Goal: Transaction & Acquisition: Purchase product/service

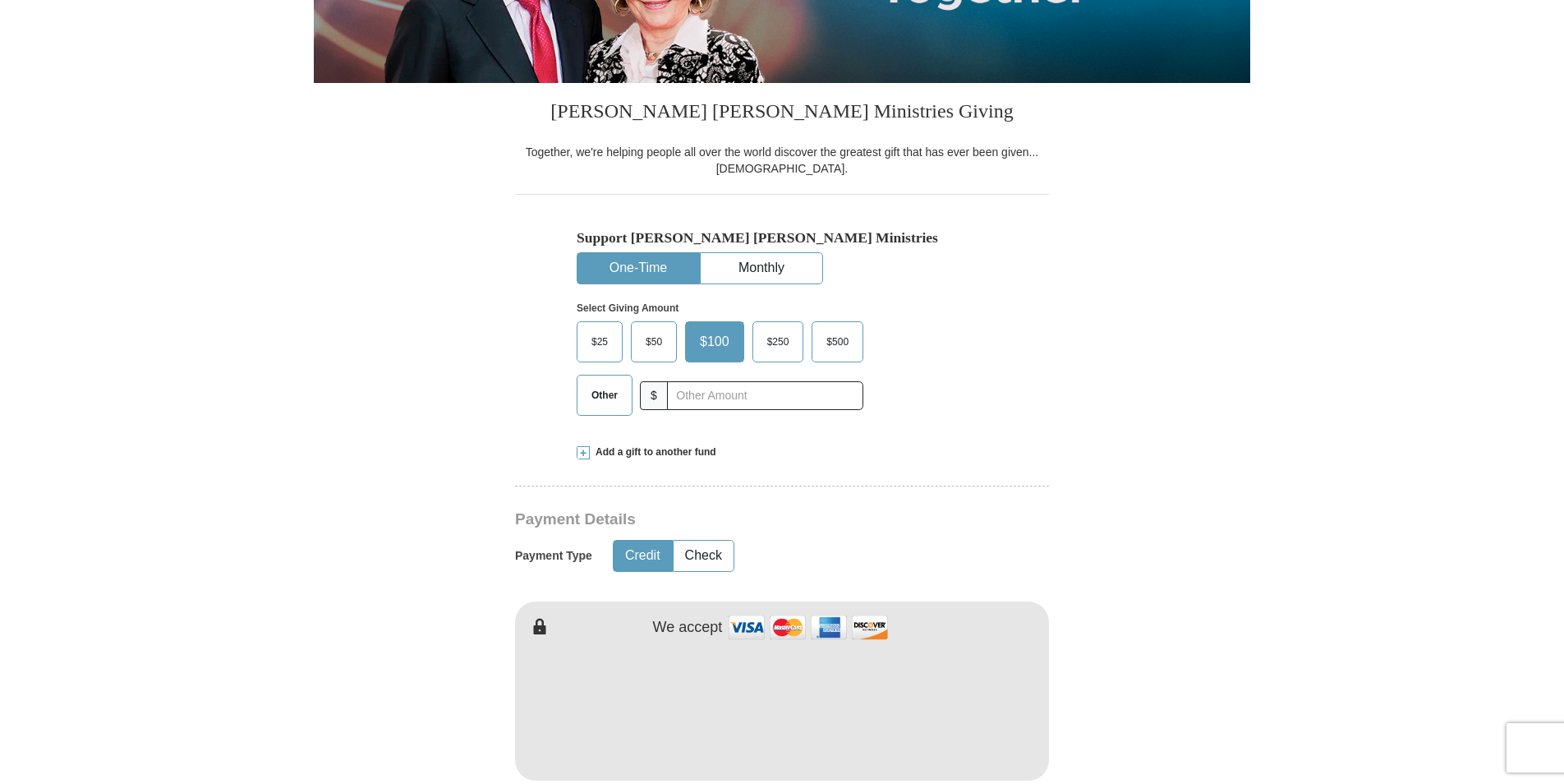
click at [590, 397] on span "Other" at bounding box center [604, 395] width 43 height 25
click at [0, 0] on input "Other" at bounding box center [0, 0] width 0 height 0
click at [712, 396] on input "text" at bounding box center [765, 395] width 183 height 28
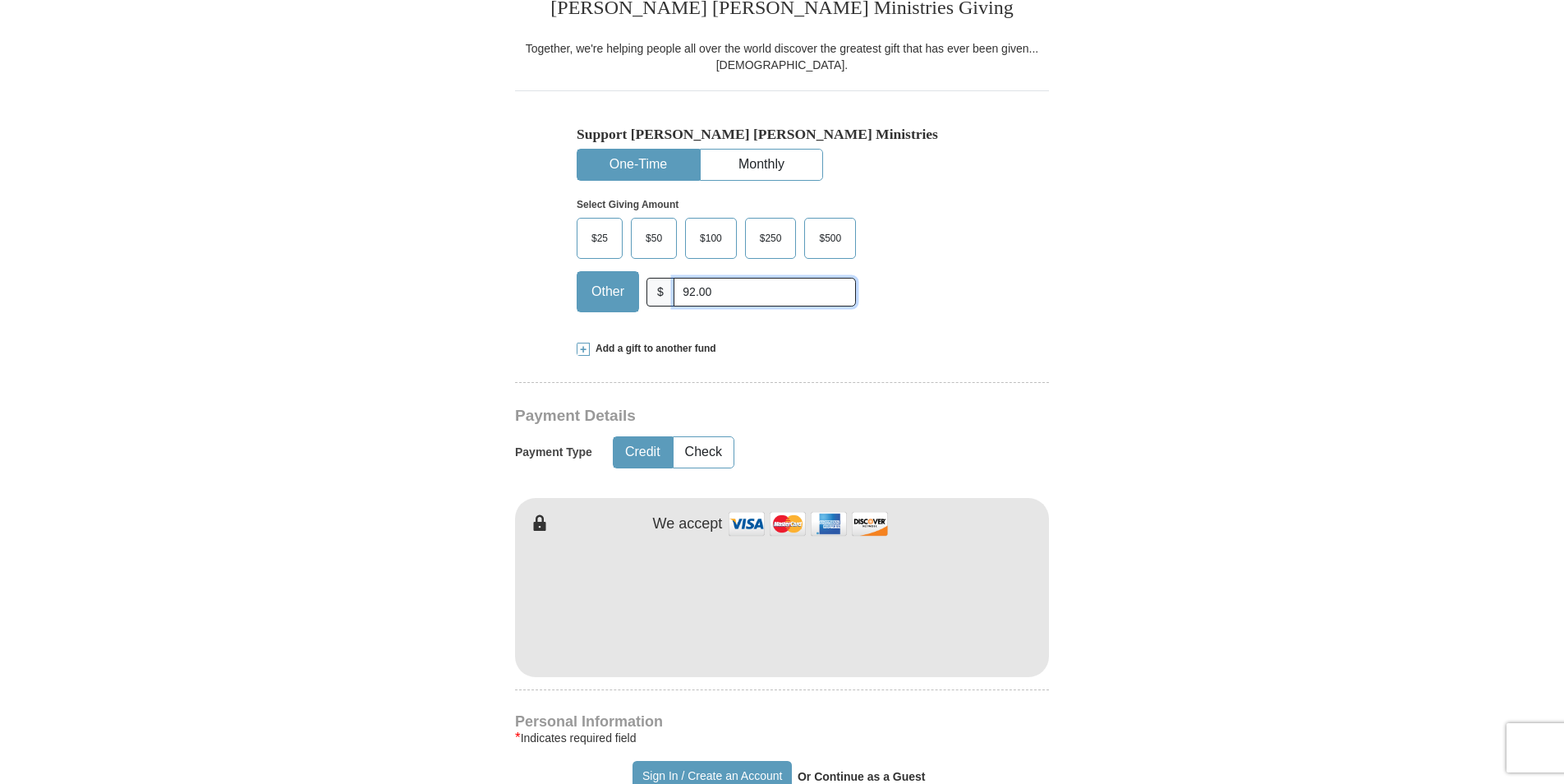
scroll to position [575, 0]
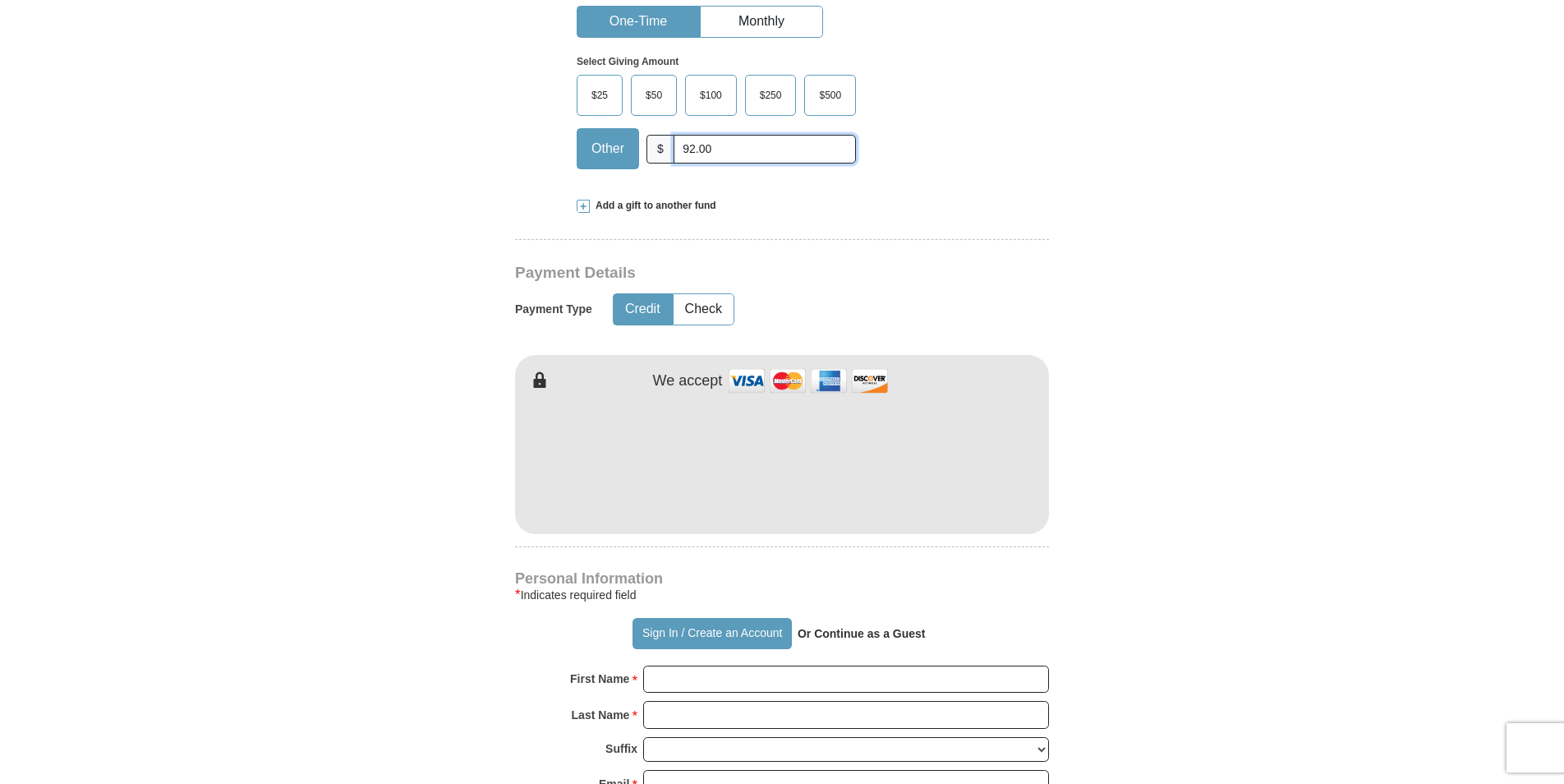
type input "92.00"
click at [456, 494] on form "Already have an account? Sign in for faster giving. Don't have an account? Crea…" at bounding box center [782, 498] width 937 height 2014
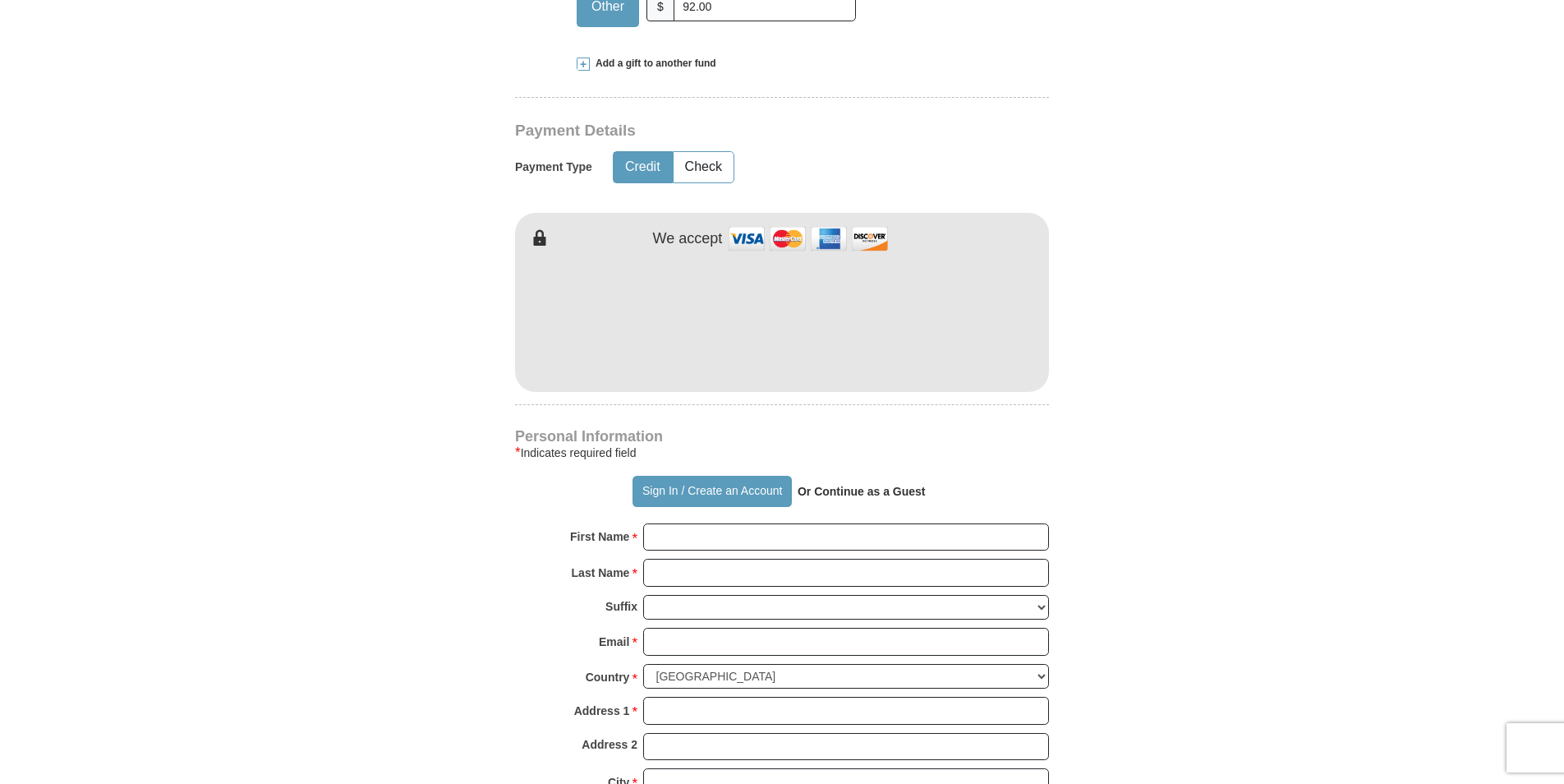
scroll to position [904, 0]
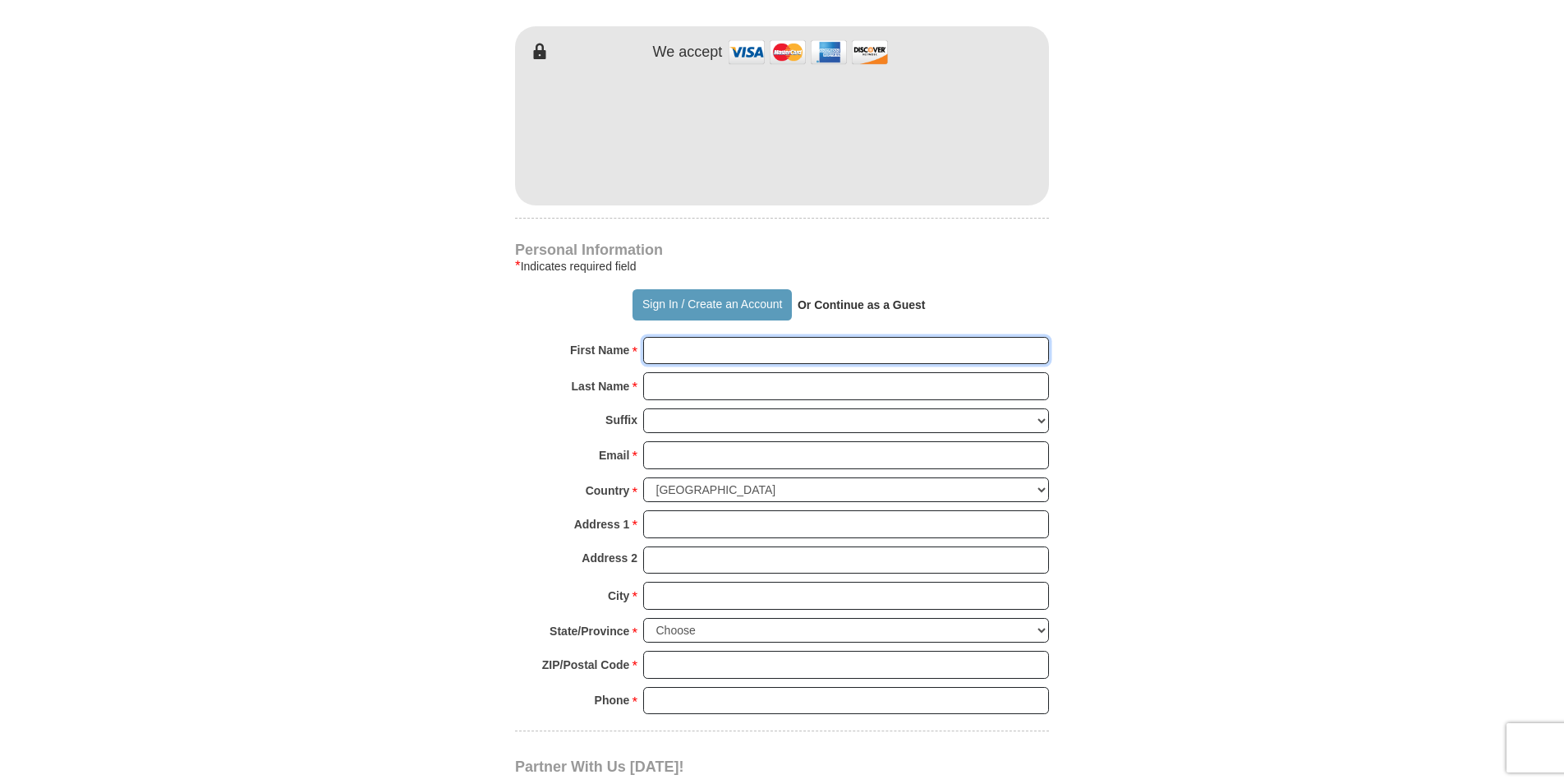
click at [668, 344] on input "First Name *" at bounding box center [846, 351] width 406 height 28
type input "[PERSON_NAME]"
type input "[PERSON_NAME][EMAIL_ADDRESS][DOMAIN_NAME]"
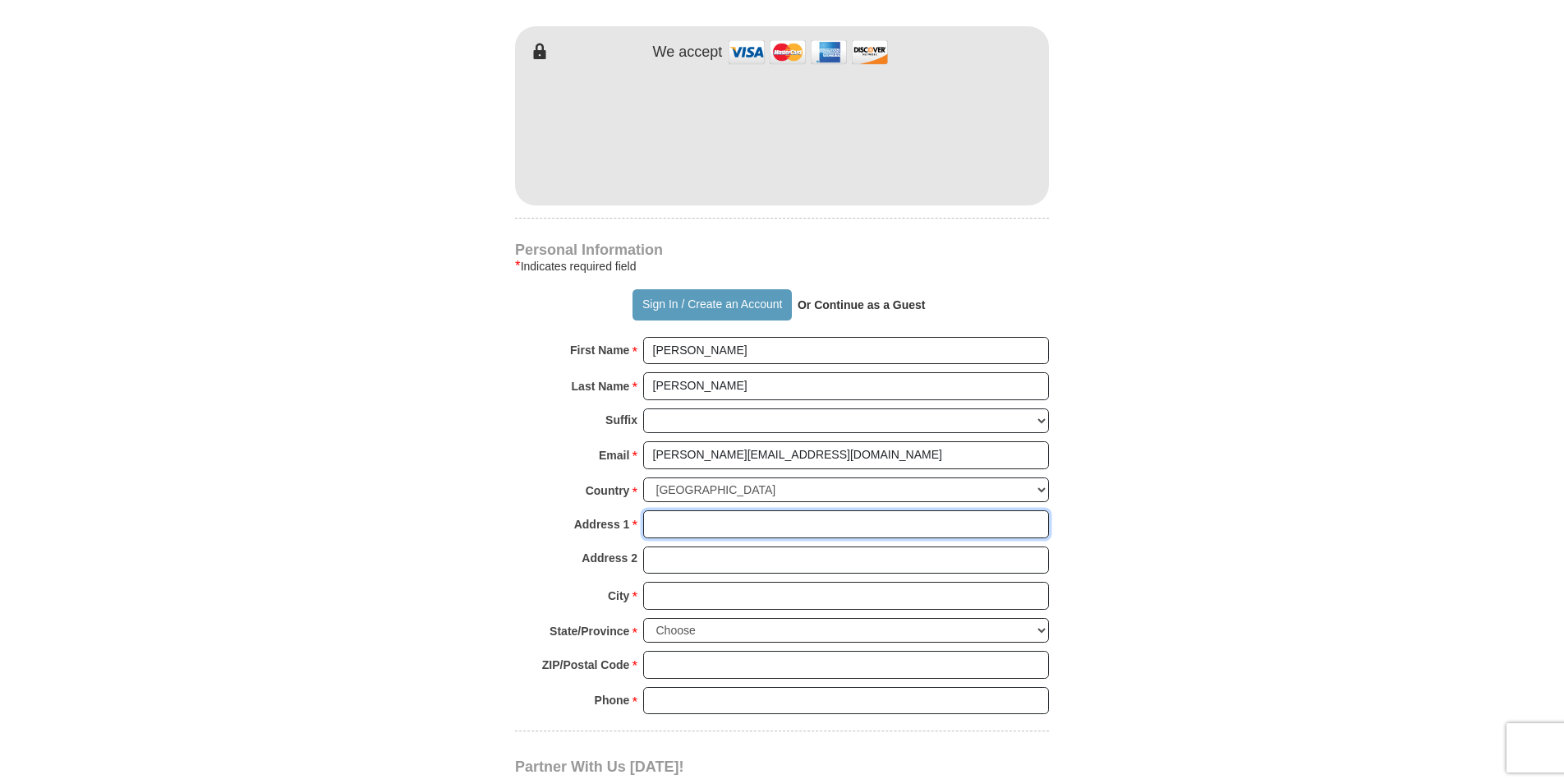
type input "[STREET_ADDRESS]"
type input "[PERSON_NAME][GEOGRAPHIC_DATA]"
select select "MI"
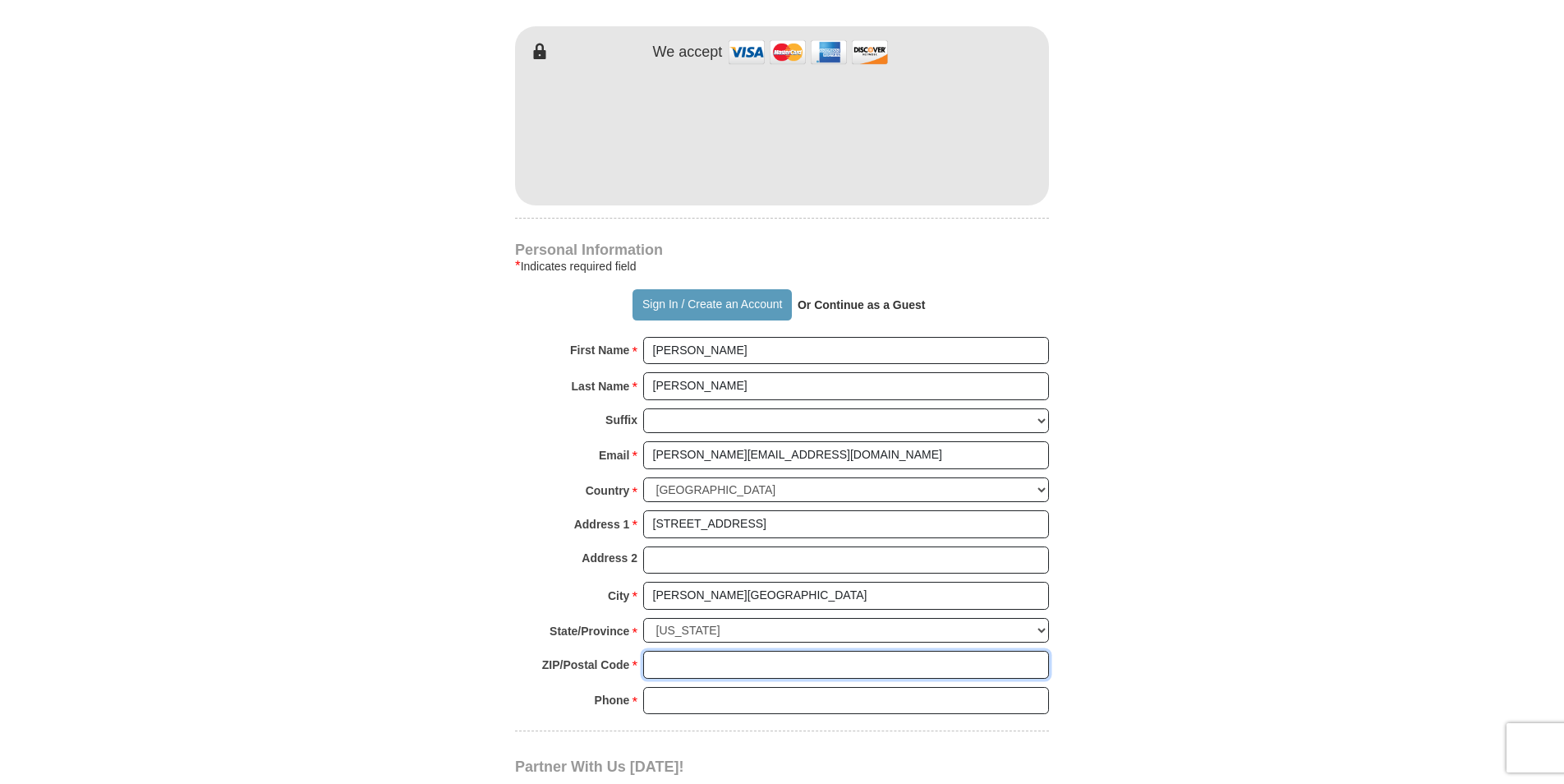
type input "48105"
type input "7347722850"
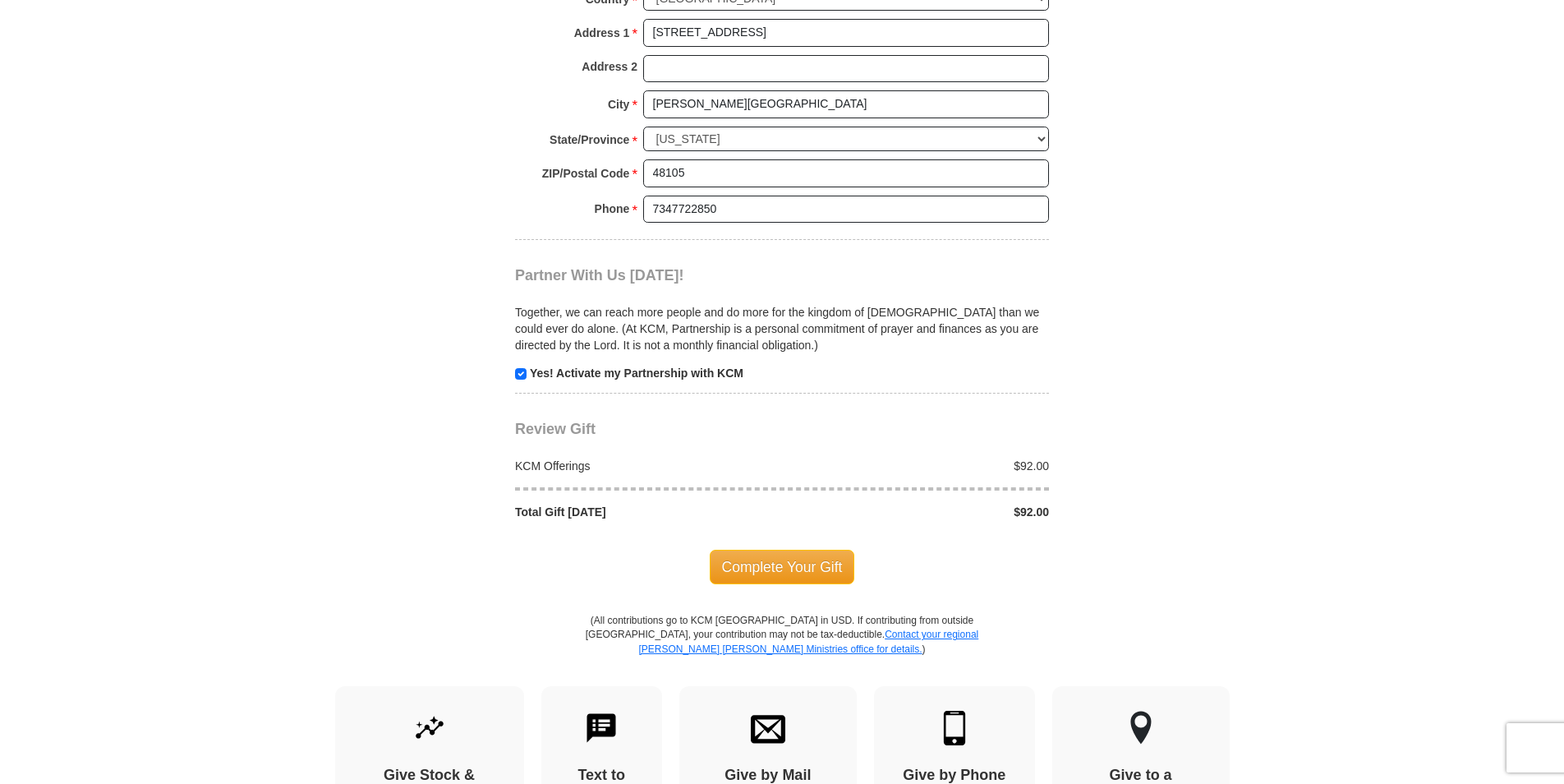
scroll to position [1396, 0]
click at [758, 575] on span "Complete Your Gift" at bounding box center [782, 564] width 145 height 35
